Goal: Obtain resource: Obtain resource

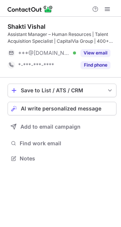
scroll to position [153, 121]
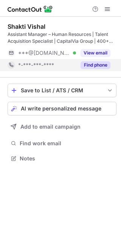
click at [86, 65] on button "Find phone" at bounding box center [95, 65] width 30 height 8
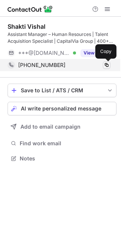
click at [104, 65] on span at bounding box center [106, 65] width 6 height 6
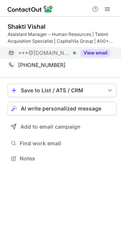
click at [89, 52] on button "View email" at bounding box center [95, 53] width 30 height 8
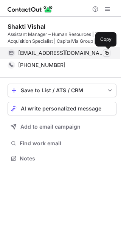
click at [105, 54] on span at bounding box center [106, 53] width 6 height 6
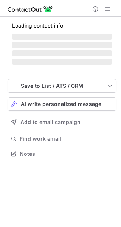
scroll to position [146, 121]
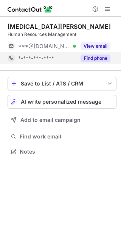
click at [95, 62] on button "Find phone" at bounding box center [95, 58] width 30 height 8
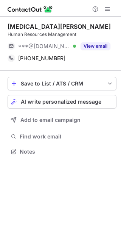
scroll to position [146, 121]
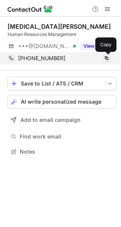
click at [106, 59] on span at bounding box center [106, 58] width 6 height 6
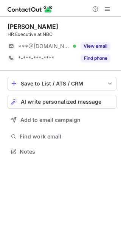
scroll to position [146, 121]
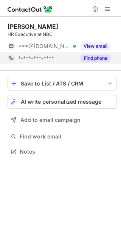
click at [92, 57] on button "Find phone" at bounding box center [95, 58] width 30 height 8
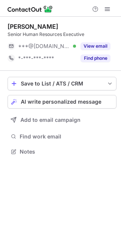
scroll to position [146, 121]
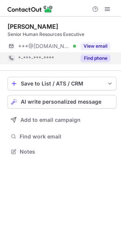
click at [90, 58] on button "Find phone" at bounding box center [95, 58] width 30 height 8
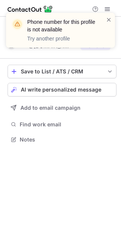
scroll to position [134, 121]
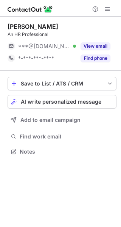
scroll to position [146, 121]
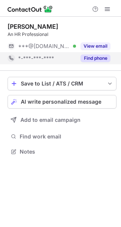
click at [90, 59] on button "Find phone" at bounding box center [95, 58] width 30 height 8
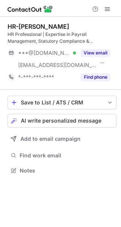
scroll to position [165, 121]
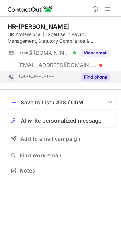
click at [91, 77] on button "Find phone" at bounding box center [95, 77] width 30 height 8
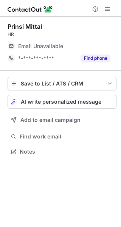
scroll to position [146, 121]
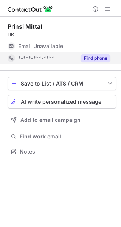
click at [91, 60] on button "Find phone" at bounding box center [95, 58] width 30 height 8
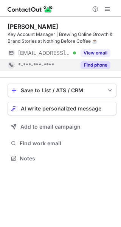
scroll to position [153, 121]
click at [87, 64] on button "Find phone" at bounding box center [95, 65] width 30 height 8
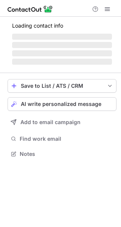
scroll to position [153, 121]
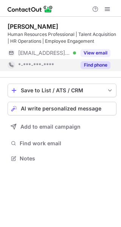
click at [93, 64] on button "Find phone" at bounding box center [95, 65] width 30 height 8
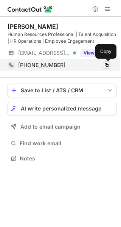
click at [105, 65] on span at bounding box center [106, 65] width 6 height 6
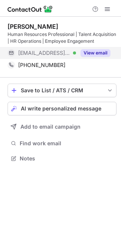
click at [95, 52] on button "View email" at bounding box center [95, 53] width 30 height 8
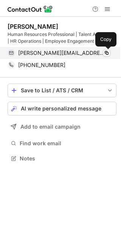
click at [105, 52] on span at bounding box center [106, 53] width 6 height 6
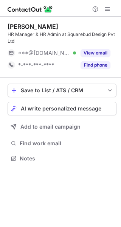
scroll to position [153, 121]
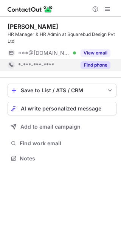
click at [96, 63] on button "Find phone" at bounding box center [95, 65] width 30 height 8
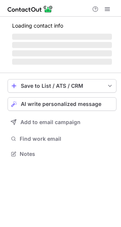
scroll to position [153, 121]
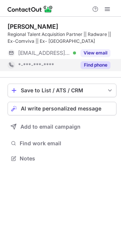
click at [86, 65] on button "Find phone" at bounding box center [95, 65] width 30 height 8
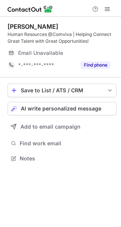
scroll to position [153, 121]
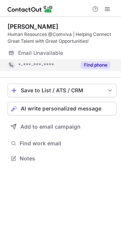
click at [87, 62] on button "Find phone" at bounding box center [95, 65] width 30 height 8
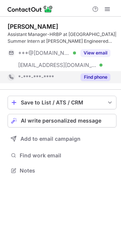
scroll to position [165, 121]
click at [91, 78] on button "Find phone" at bounding box center [95, 77] width 30 height 8
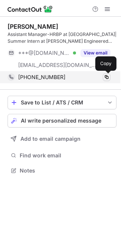
click at [105, 77] on span at bounding box center [106, 77] width 6 height 6
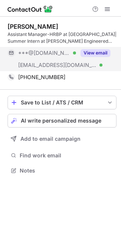
click at [99, 54] on button "View email" at bounding box center [95, 53] width 30 height 8
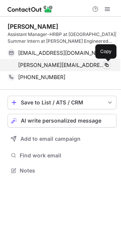
click at [106, 65] on span at bounding box center [106, 65] width 6 height 6
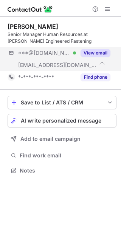
scroll to position [165, 121]
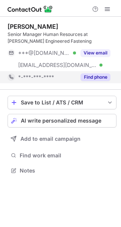
click at [94, 76] on button "Find phone" at bounding box center [95, 77] width 30 height 8
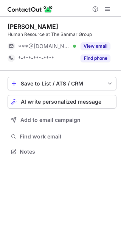
scroll to position [146, 121]
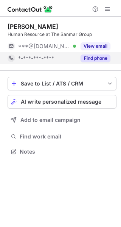
click at [86, 58] on button "Find phone" at bounding box center [95, 58] width 30 height 8
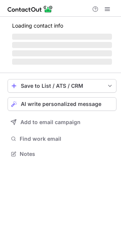
scroll to position [158, 121]
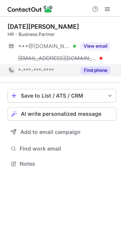
click at [88, 69] on button "Find phone" at bounding box center [95, 70] width 30 height 8
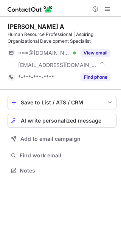
scroll to position [165, 121]
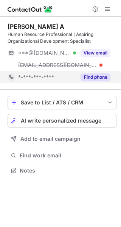
click at [87, 75] on button "Find phone" at bounding box center [95, 77] width 30 height 8
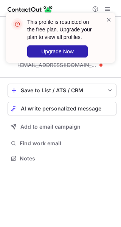
scroll to position [153, 121]
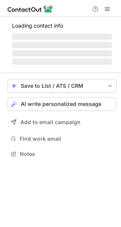
scroll to position [165, 121]
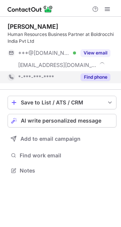
click at [87, 76] on button "Find phone" at bounding box center [95, 77] width 30 height 8
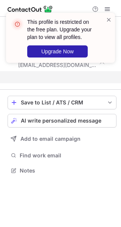
scroll to position [153, 121]
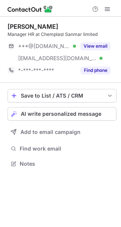
scroll to position [158, 121]
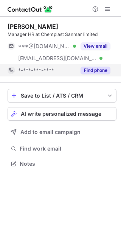
click at [87, 67] on button "Find phone" at bounding box center [95, 70] width 30 height 8
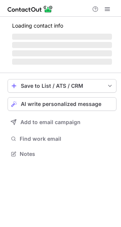
scroll to position [153, 121]
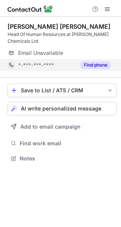
click at [85, 64] on button "Find phone" at bounding box center [95, 65] width 30 height 8
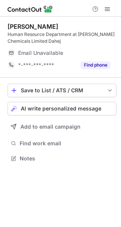
scroll to position [153, 121]
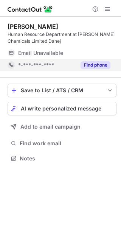
click at [95, 66] on button "Find phone" at bounding box center [95, 65] width 30 height 8
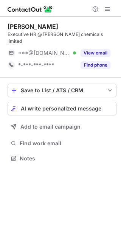
scroll to position [146, 121]
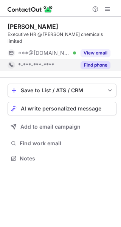
click at [92, 61] on button "Find phone" at bounding box center [95, 65] width 30 height 8
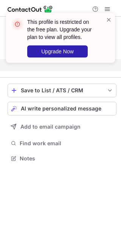
scroll to position [134, 121]
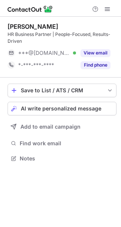
scroll to position [153, 121]
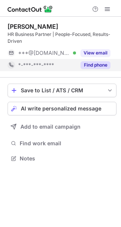
click at [85, 65] on button "Find phone" at bounding box center [95, 65] width 30 height 8
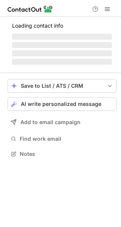
scroll to position [146, 121]
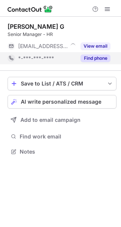
click at [93, 60] on button "Find phone" at bounding box center [95, 58] width 30 height 8
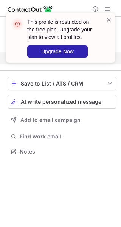
scroll to position [134, 121]
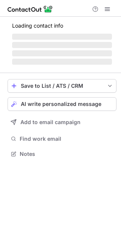
scroll to position [146, 121]
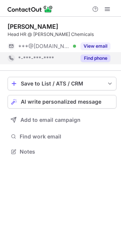
click at [94, 60] on button "Find phone" at bounding box center [95, 58] width 30 height 8
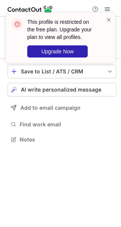
scroll to position [134, 121]
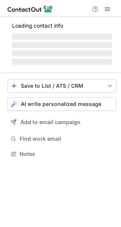
scroll to position [146, 121]
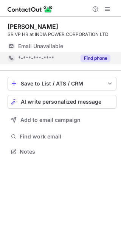
click at [91, 61] on button "Find phone" at bounding box center [95, 58] width 30 height 8
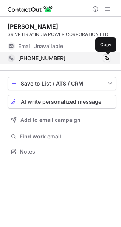
click at [108, 59] on span at bounding box center [106, 58] width 6 height 6
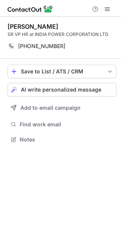
scroll to position [134, 121]
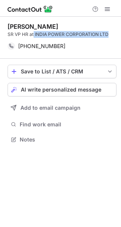
drag, startPoint x: 34, startPoint y: 35, endPoint x: 110, endPoint y: 32, distance: 75.9
click at [110, 32] on div "SR VP HR at INDIA POWER CORPORATION LTD" at bounding box center [62, 34] width 109 height 7
copy div "INDIA POWER CORPORATION LTD"
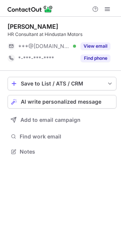
scroll to position [146, 121]
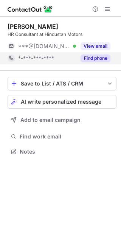
click at [94, 57] on button "Find phone" at bounding box center [95, 58] width 30 height 8
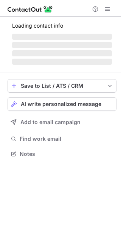
scroll to position [153, 121]
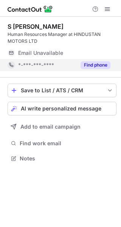
click at [91, 65] on button "Find phone" at bounding box center [95, 65] width 30 height 8
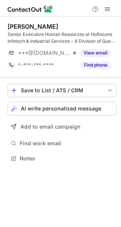
scroll to position [153, 121]
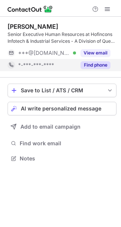
click at [88, 66] on button "Find phone" at bounding box center [95, 65] width 30 height 8
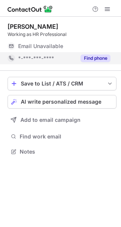
scroll to position [146, 121]
click at [86, 58] on button "Find phone" at bounding box center [95, 58] width 30 height 8
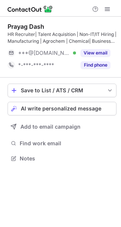
scroll to position [153, 121]
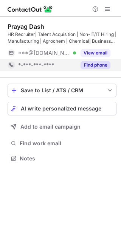
click at [86, 62] on button "Find phone" at bounding box center [95, 65] width 30 height 8
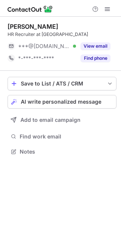
scroll to position [146, 121]
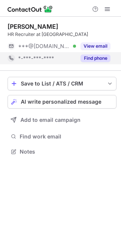
click at [93, 57] on button "Find phone" at bounding box center [95, 58] width 30 height 8
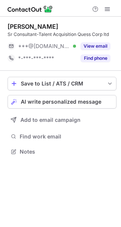
scroll to position [146, 121]
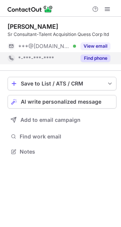
click at [97, 60] on button "Find phone" at bounding box center [95, 58] width 30 height 8
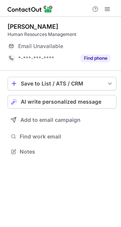
scroll to position [146, 121]
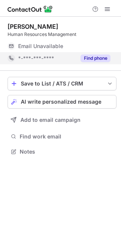
click at [94, 58] on button "Find phone" at bounding box center [95, 58] width 30 height 8
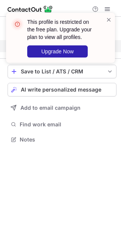
scroll to position [134, 121]
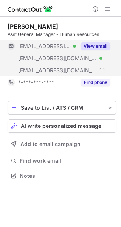
scroll to position [170, 121]
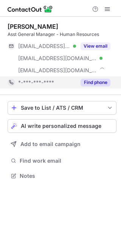
click at [90, 83] on button "Find phone" at bounding box center [95, 83] width 30 height 8
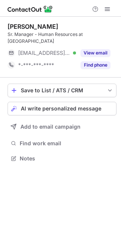
scroll to position [146, 121]
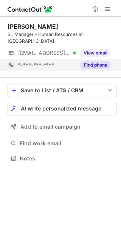
click at [86, 61] on button "Find phone" at bounding box center [95, 65] width 30 height 8
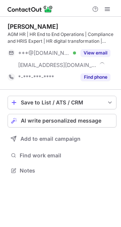
scroll to position [165, 121]
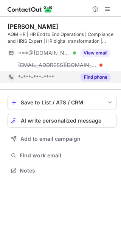
click at [96, 77] on button "Find phone" at bounding box center [95, 77] width 30 height 8
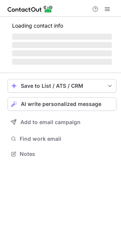
scroll to position [153, 121]
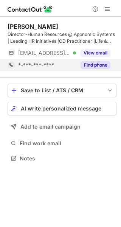
click at [86, 64] on button "Find phone" at bounding box center [95, 65] width 30 height 8
